Goal: Navigation & Orientation: Understand site structure

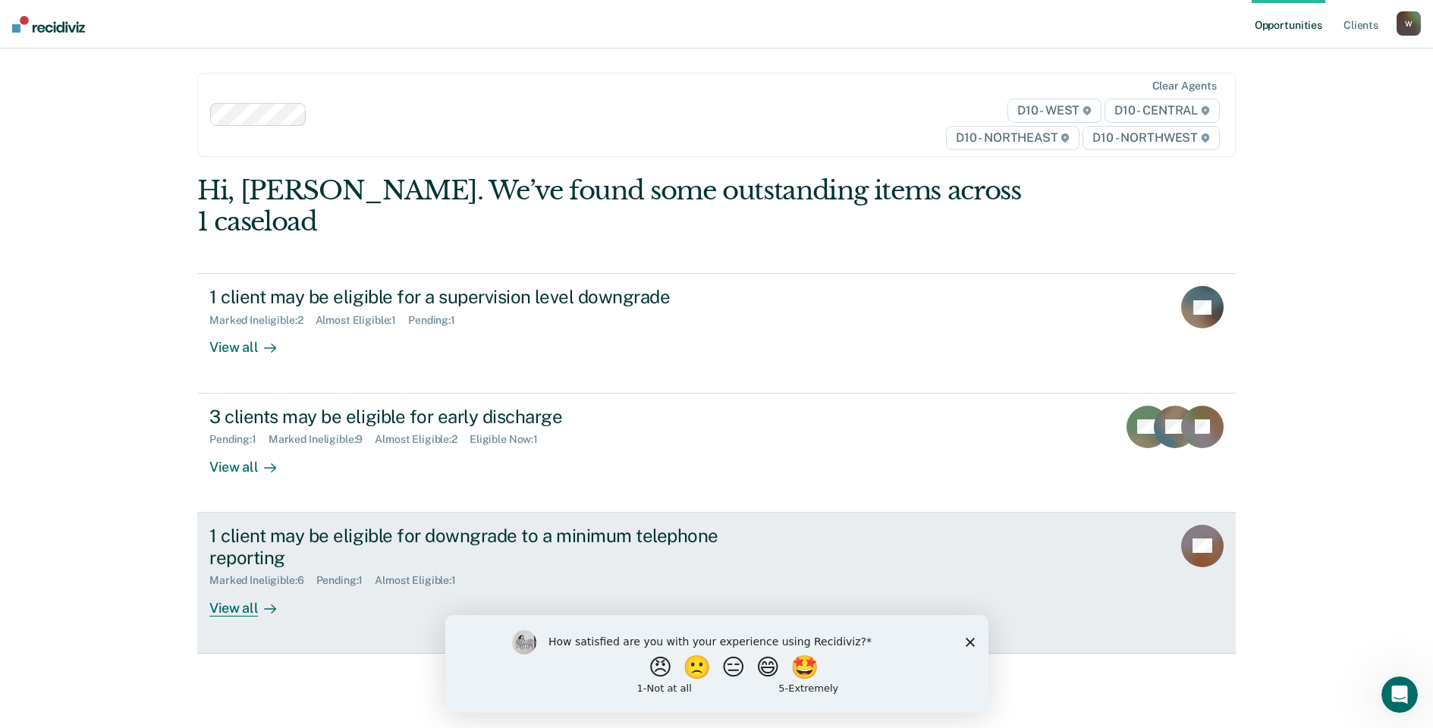
click at [309, 525] on div "1 client may be eligible for downgrade to a minimum telephone reporting" at bounding box center [475, 547] width 533 height 44
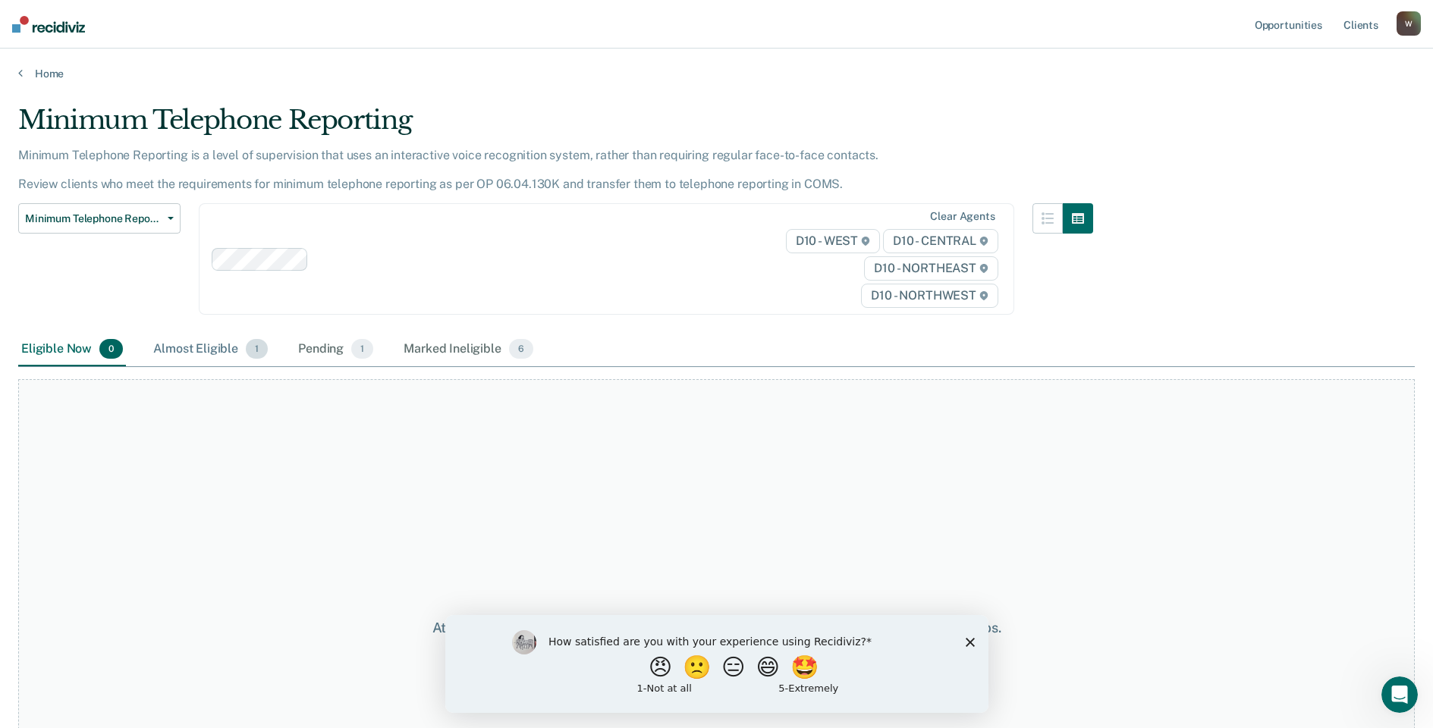
click at [203, 349] on div "Almost Eligible 1" at bounding box center [210, 349] width 121 height 33
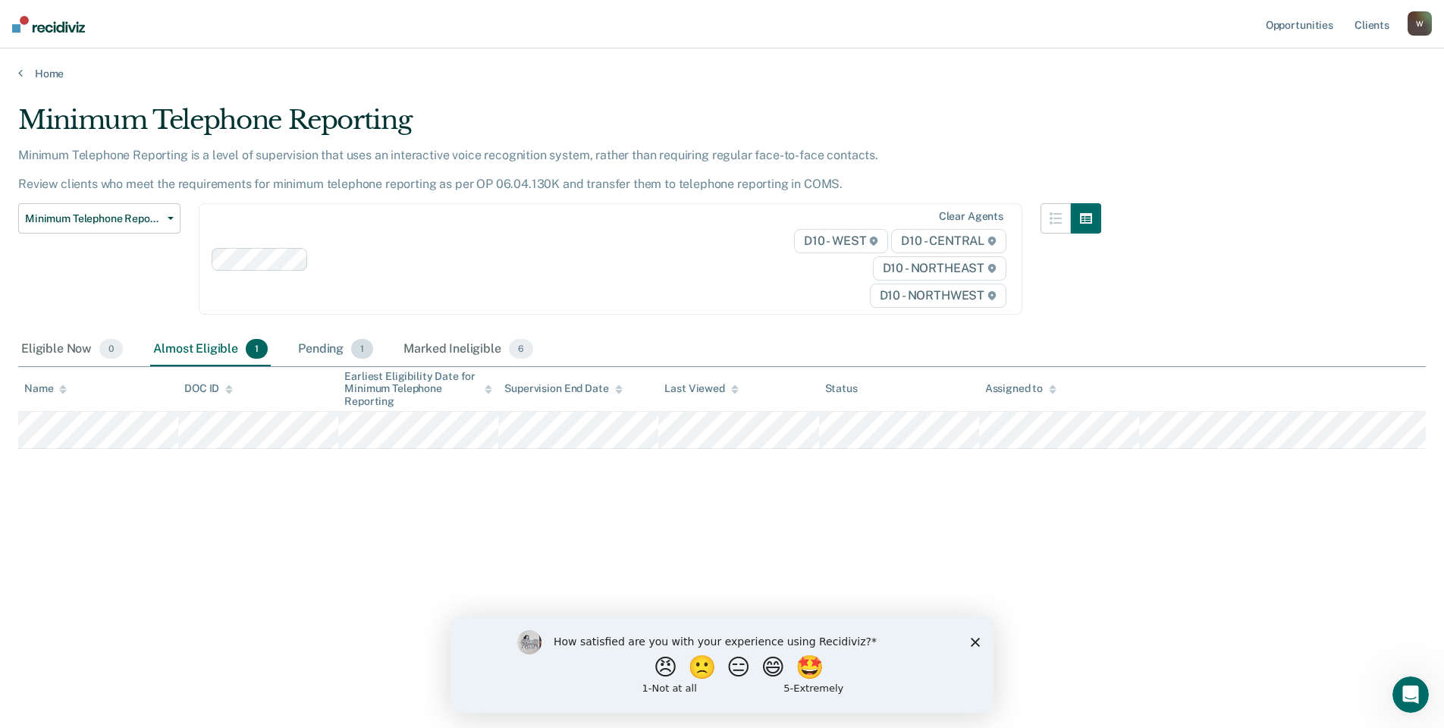
click at [325, 350] on div "Pending 1" at bounding box center [335, 349] width 81 height 33
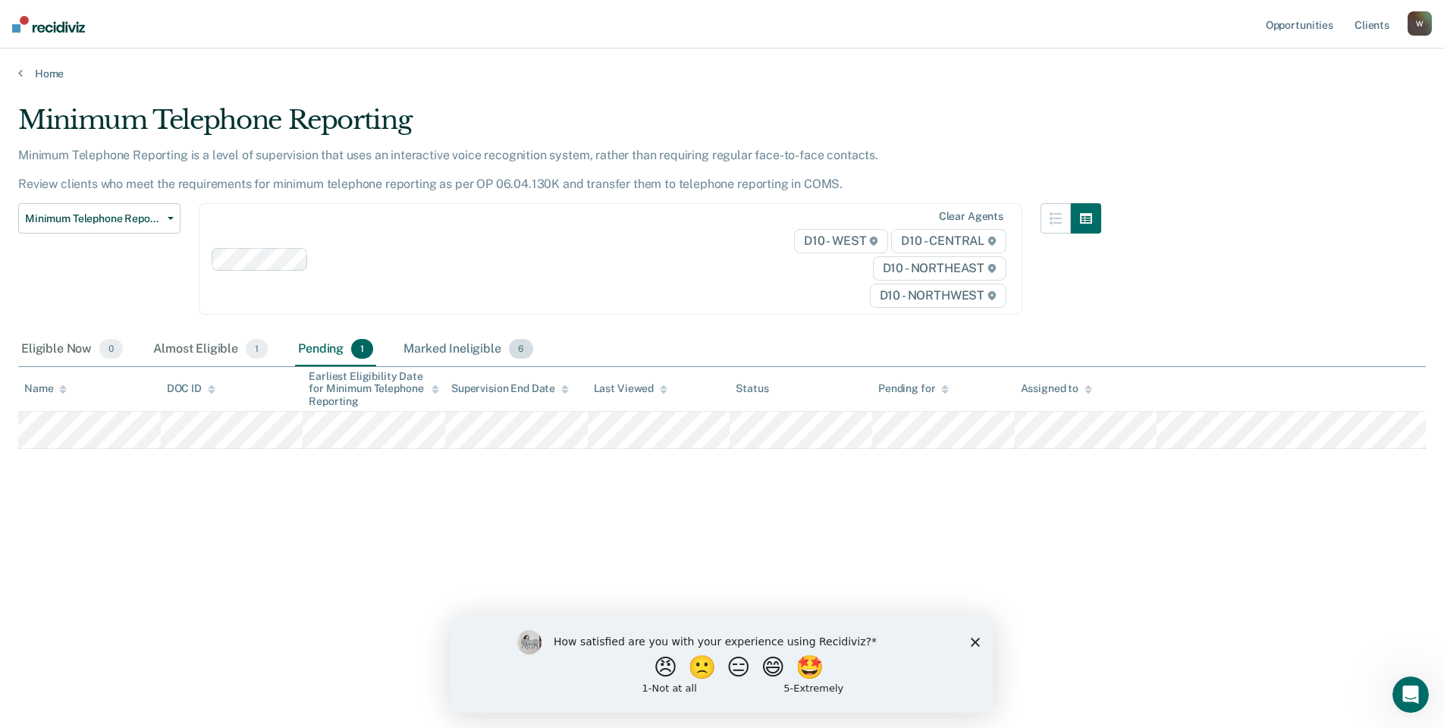
click at [438, 345] on div "Marked Ineligible 6" at bounding box center [469, 349] width 136 height 33
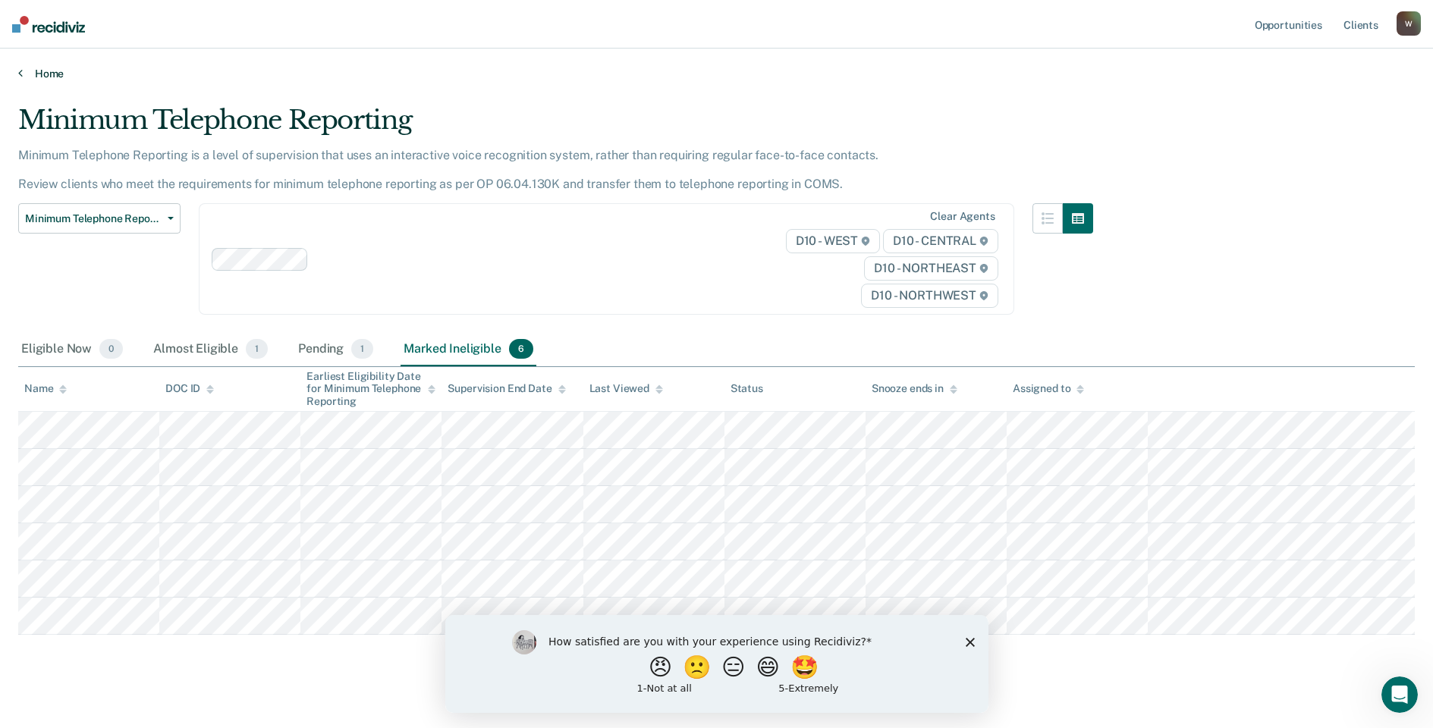
click at [36, 70] on link "Home" at bounding box center [716, 74] width 1397 height 14
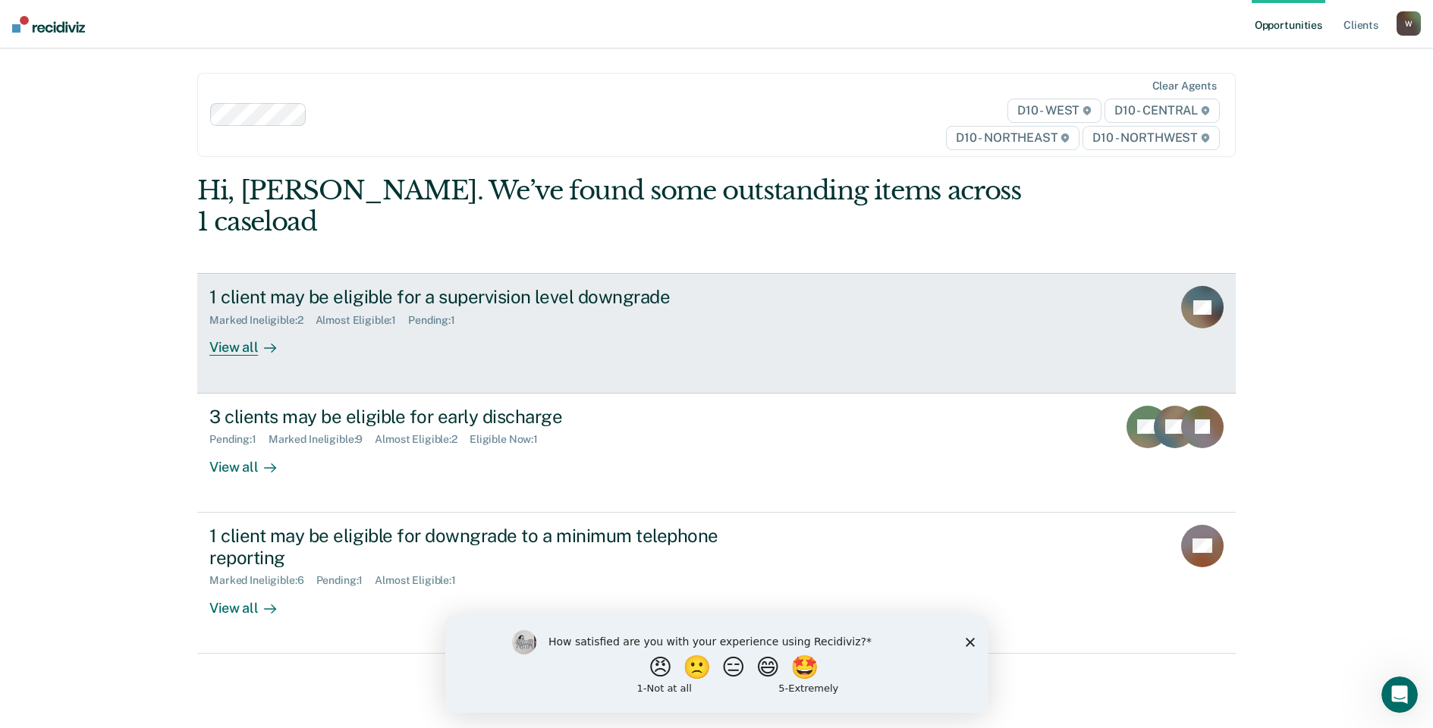
click at [229, 327] on div "View all" at bounding box center [251, 342] width 85 height 30
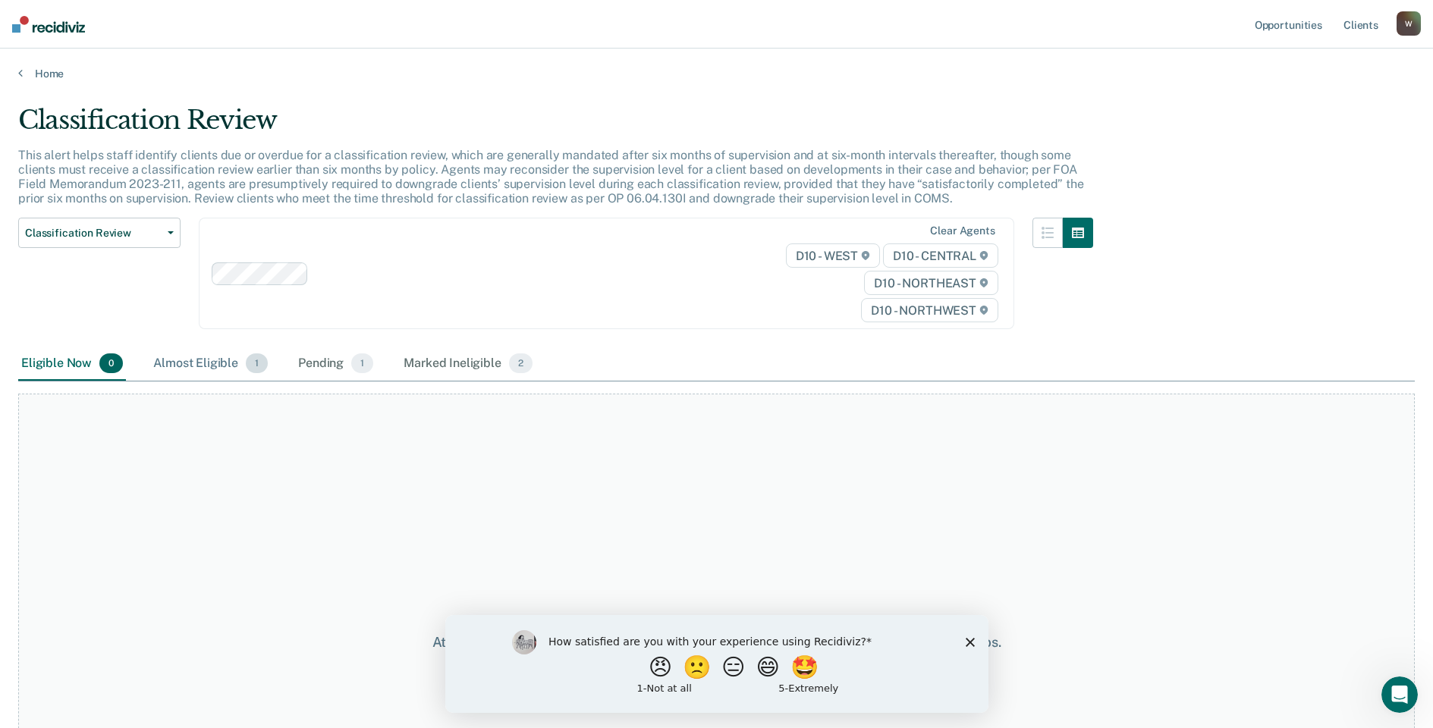
click at [210, 365] on div "Almost Eligible 1" at bounding box center [210, 363] width 121 height 33
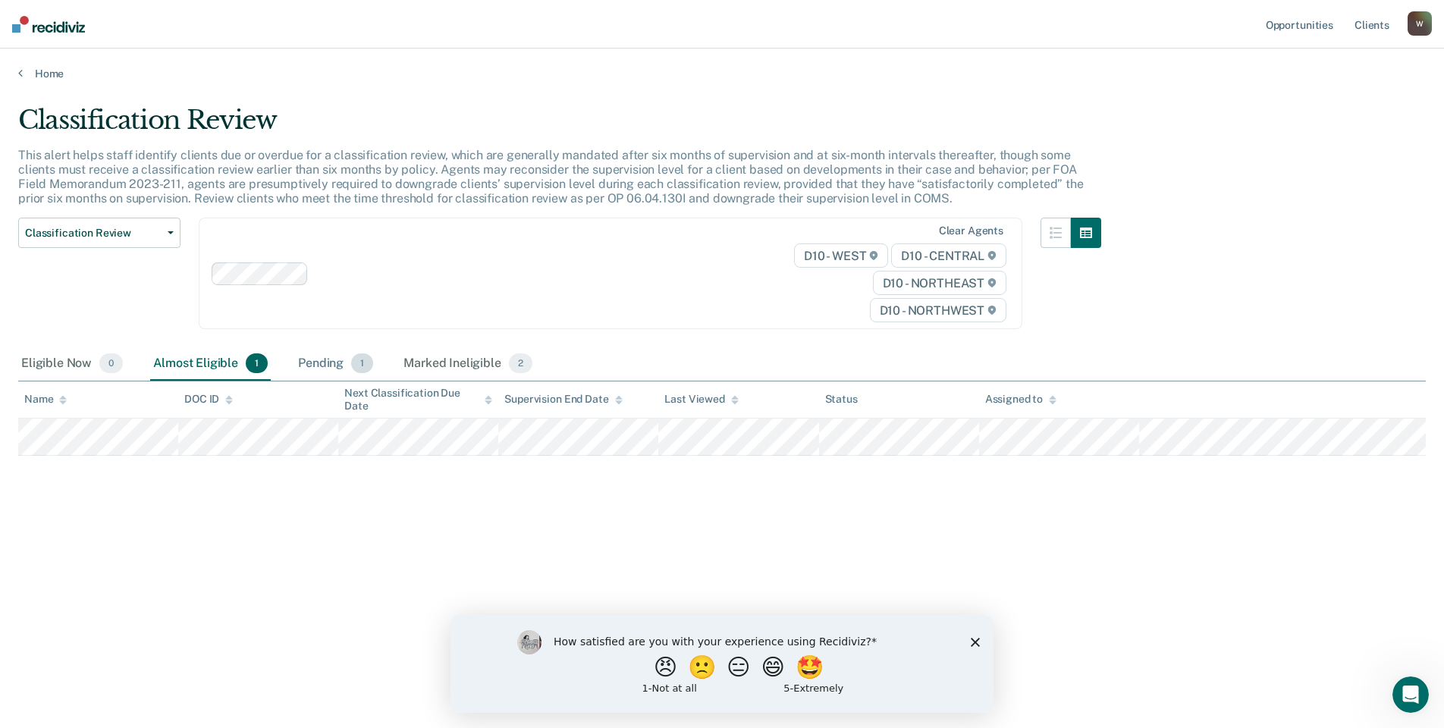
click at [329, 359] on div "Pending 1" at bounding box center [335, 363] width 81 height 33
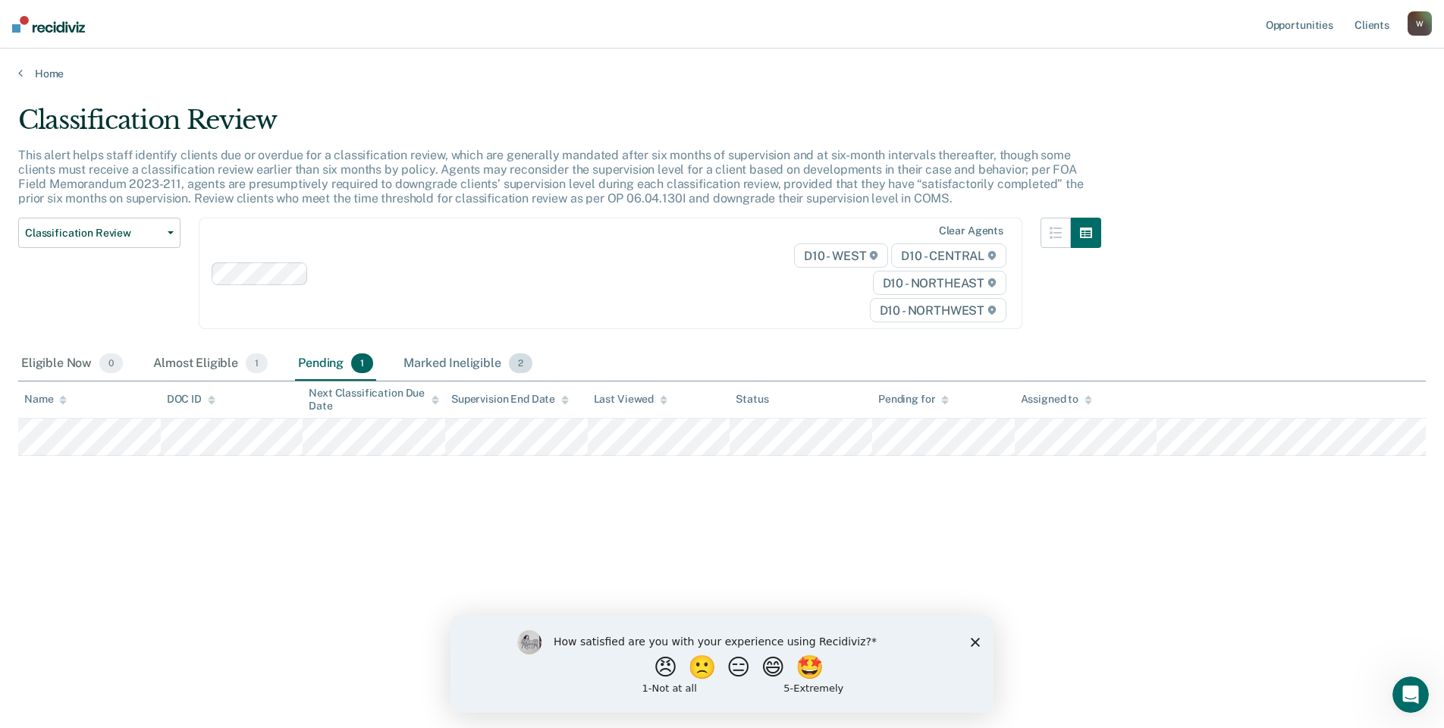
click at [441, 360] on div "Marked Ineligible 2" at bounding box center [468, 363] width 135 height 33
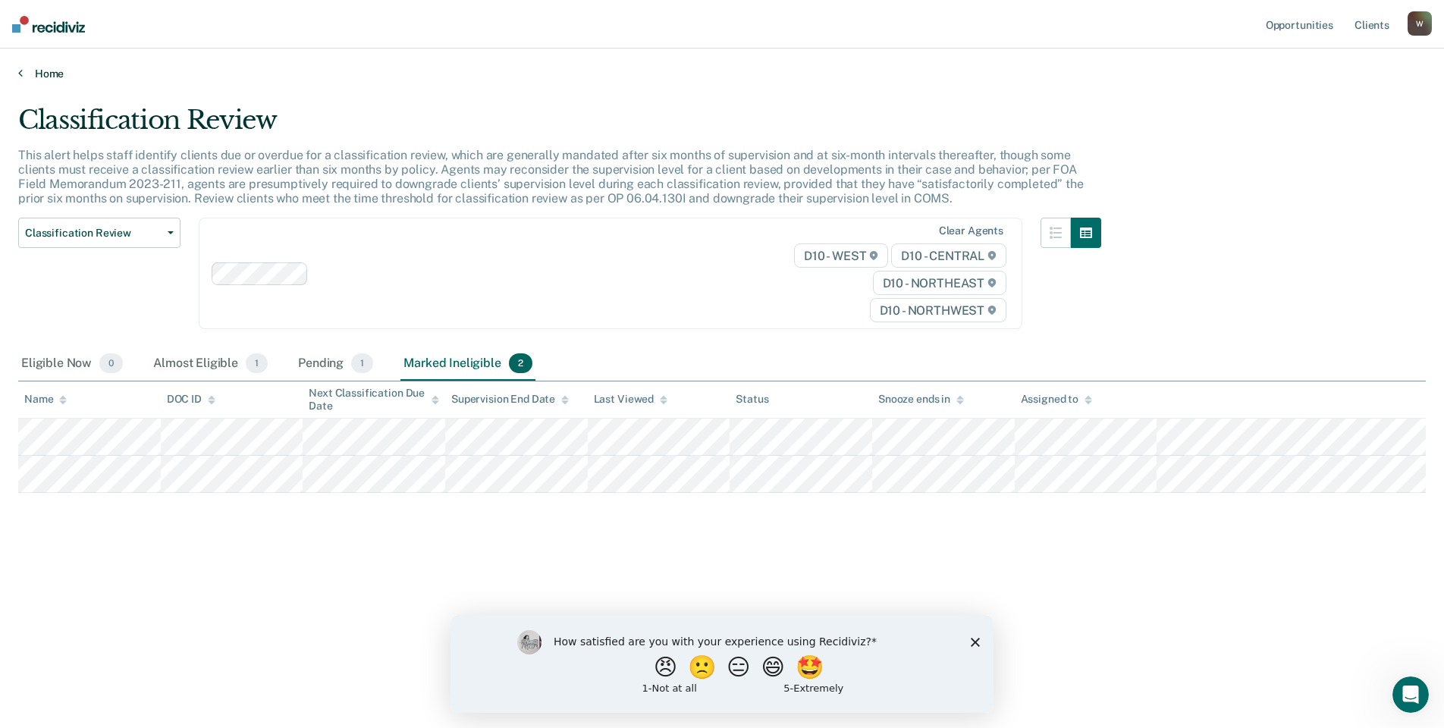
click at [27, 71] on link "Home" at bounding box center [722, 74] width 1408 height 14
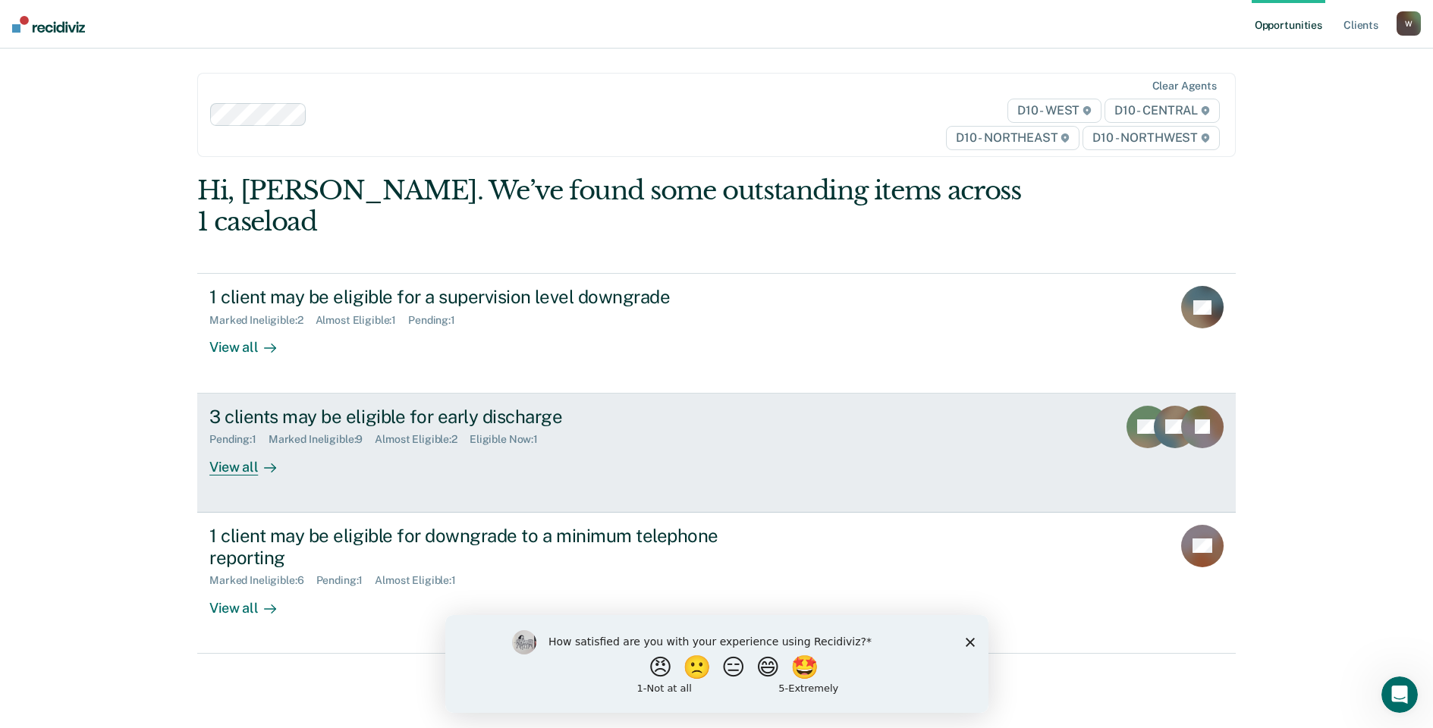
click at [237, 446] on div "View all" at bounding box center [251, 461] width 85 height 30
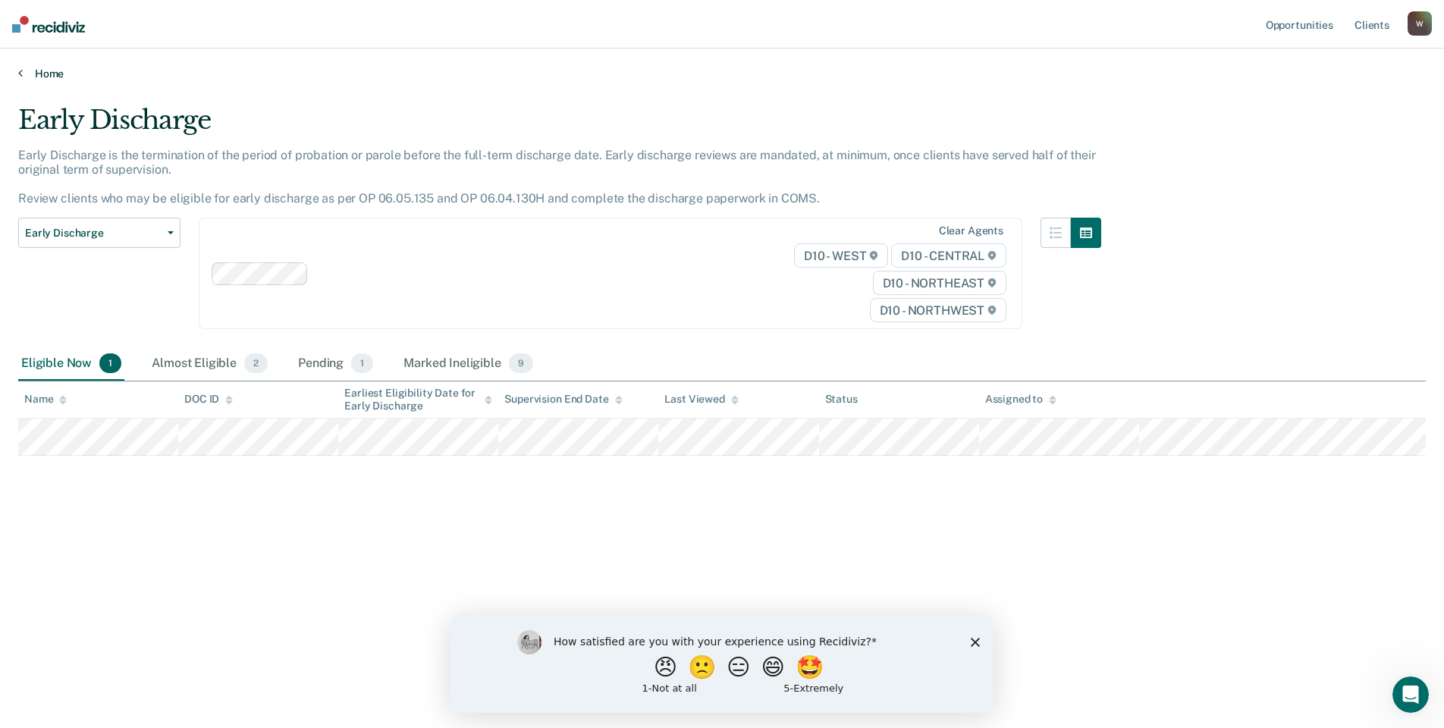
click at [38, 72] on link "Home" at bounding box center [722, 74] width 1408 height 14
